Goal: Task Accomplishment & Management: Manage account settings

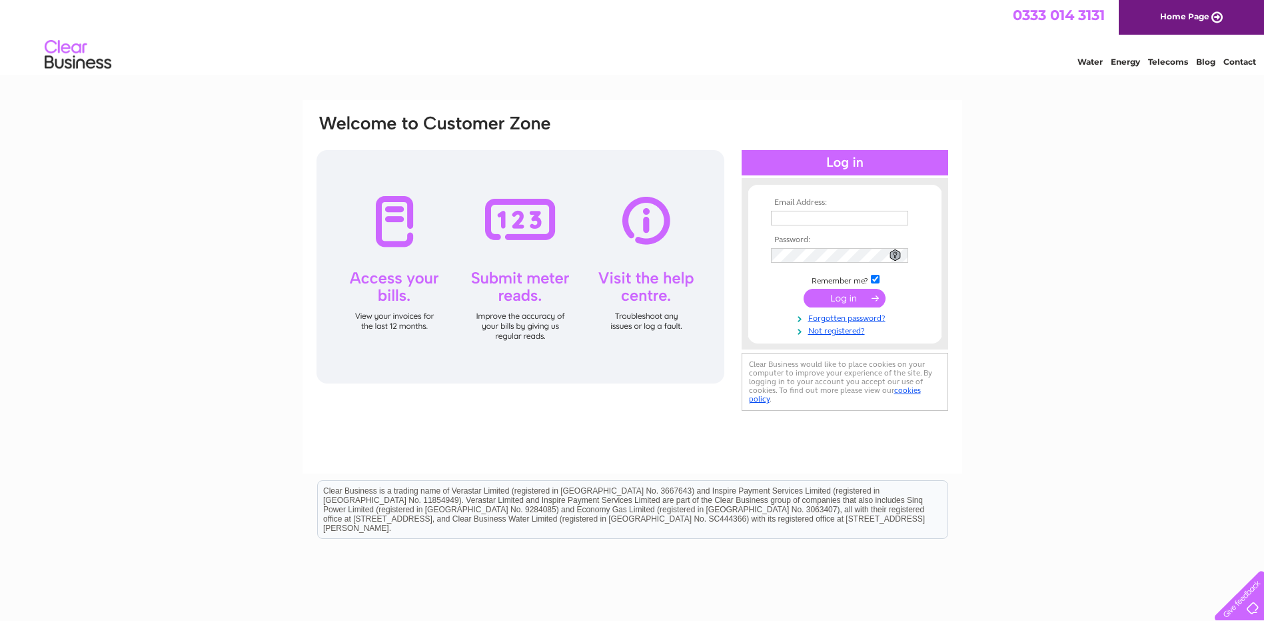
type input "[EMAIL_ADDRESS][DOMAIN_NAME]"
click at [823, 295] on input "submit" at bounding box center [845, 298] width 82 height 19
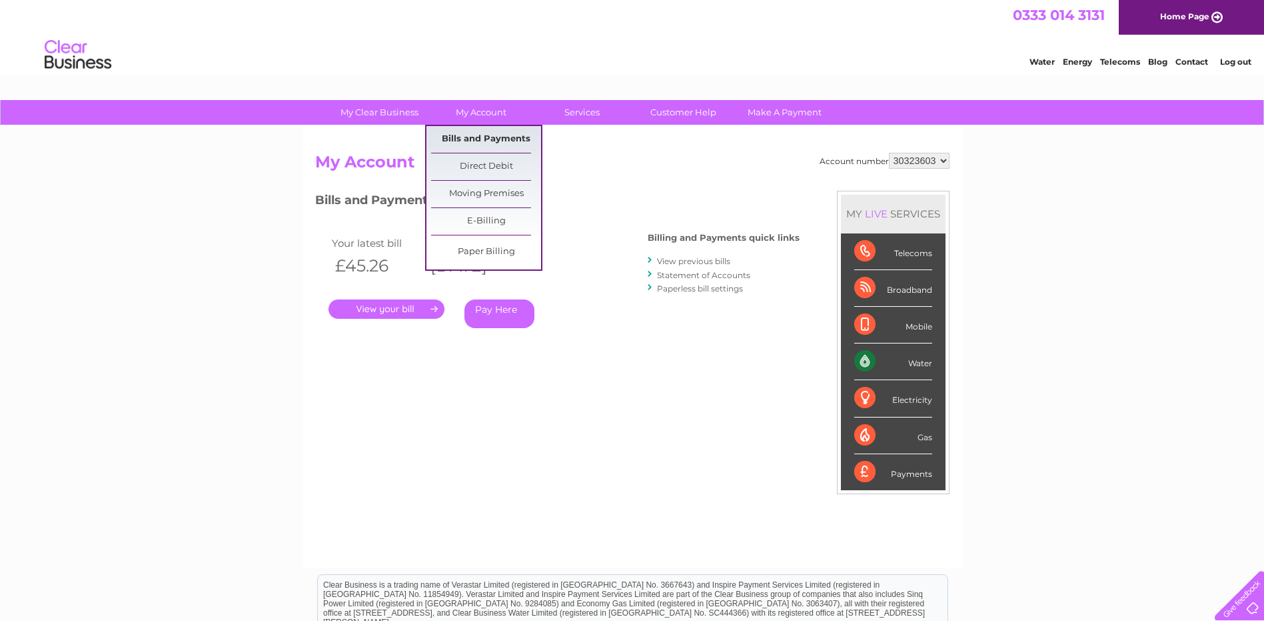
click at [479, 137] on link "Bills and Payments" at bounding box center [486, 139] width 110 height 27
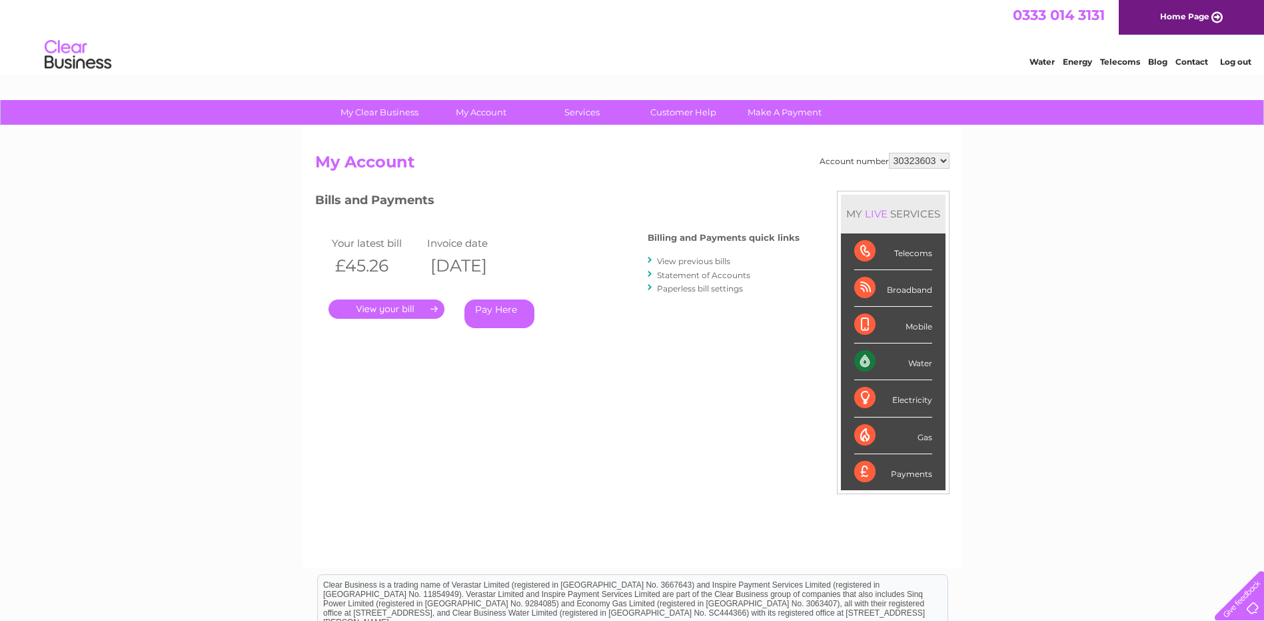
click at [401, 306] on link "." at bounding box center [387, 308] width 116 height 19
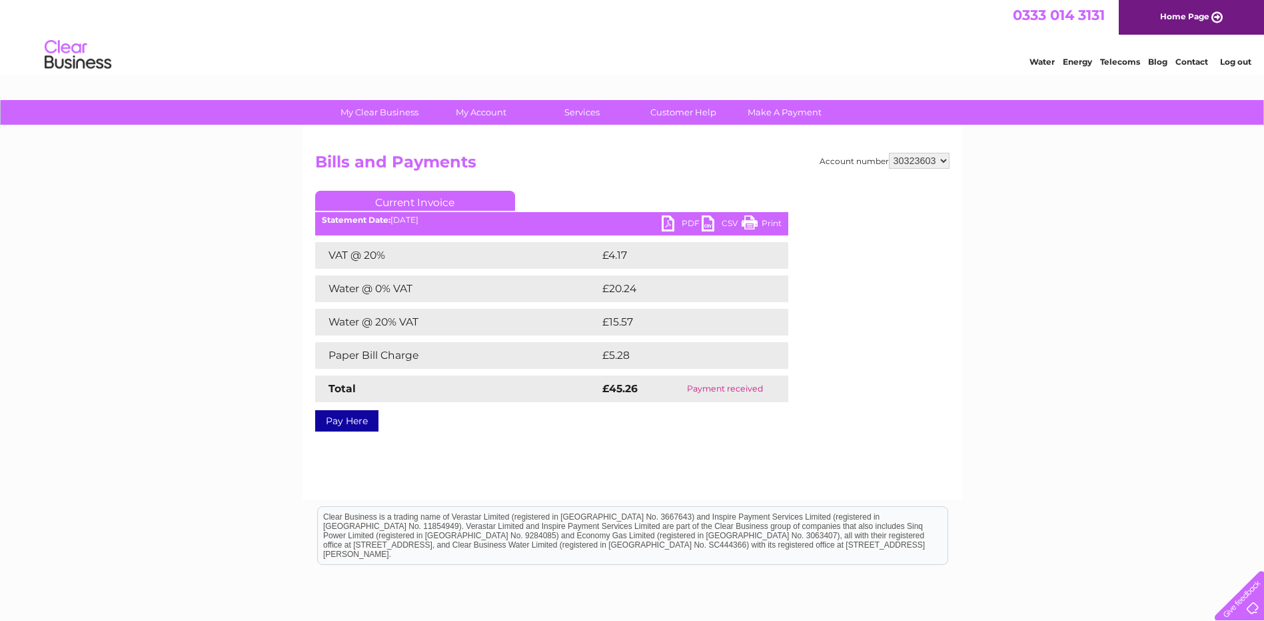
click at [674, 224] on link "PDF" at bounding box center [682, 224] width 40 height 19
